Goal: Navigation & Orientation: Find specific page/section

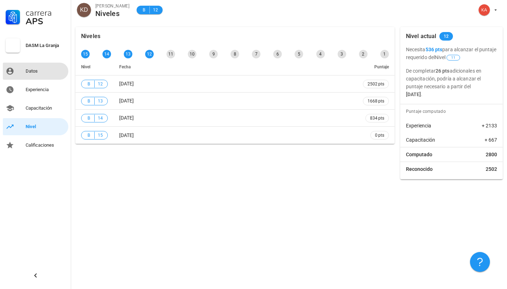
click at [49, 74] on div "Datos" at bounding box center [46, 70] width 40 height 11
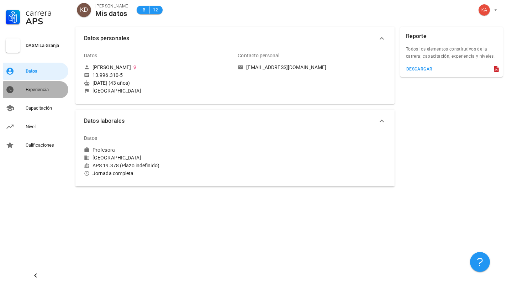
click at [42, 89] on div "Experiencia" at bounding box center [46, 90] width 40 height 6
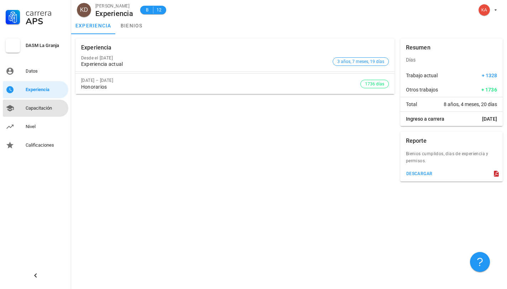
click at [48, 111] on div "Capacitación" at bounding box center [46, 107] width 40 height 11
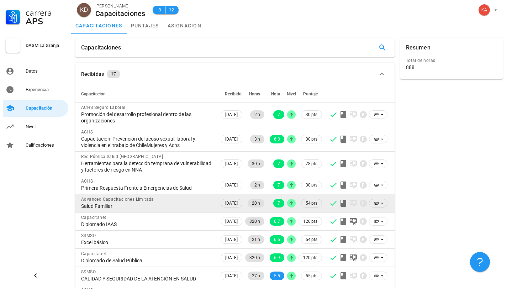
scroll to position [52, 0]
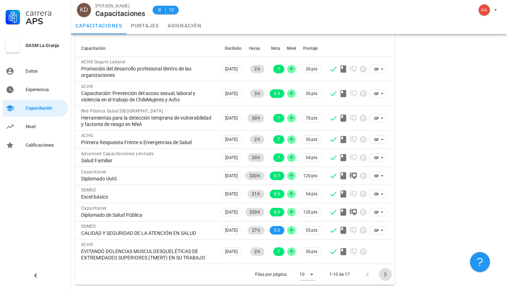
click at [384, 272] on icon "Página siguiente" at bounding box center [385, 274] width 9 height 9
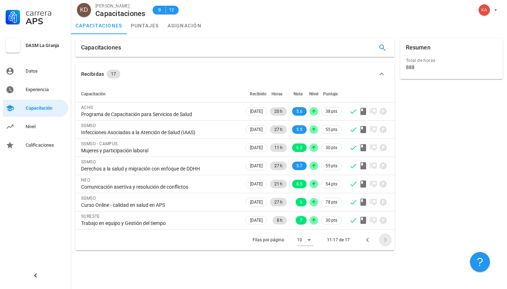
scroll to position [0, 0]
click at [180, 21] on link "asignación" at bounding box center [184, 25] width 43 height 17
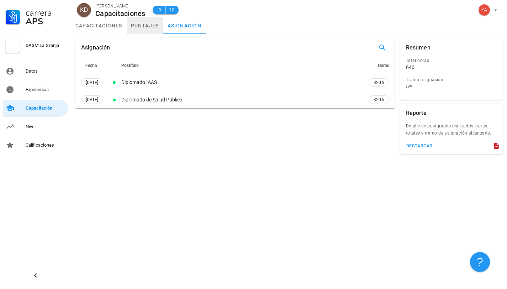
click at [150, 23] on link "puntajes" at bounding box center [145, 25] width 37 height 17
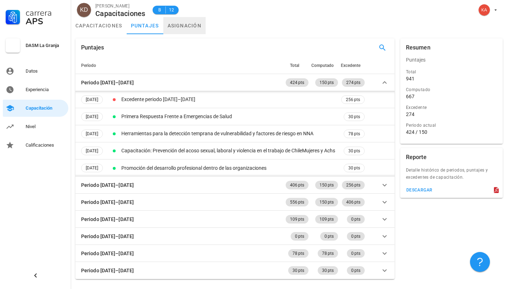
click at [177, 27] on link "asignación" at bounding box center [184, 25] width 43 height 17
